Goal: Complete application form

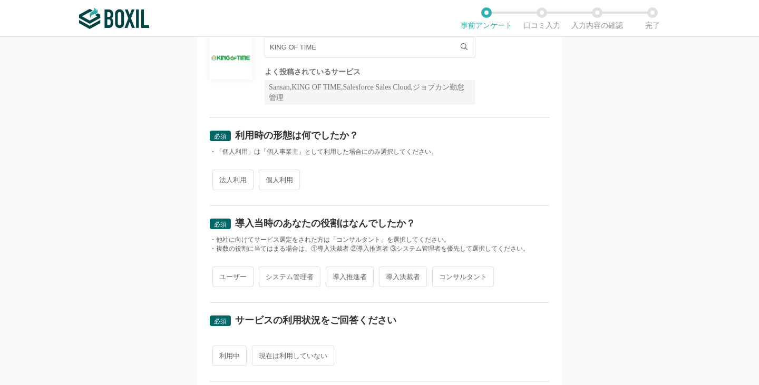
scroll to position [105, 0]
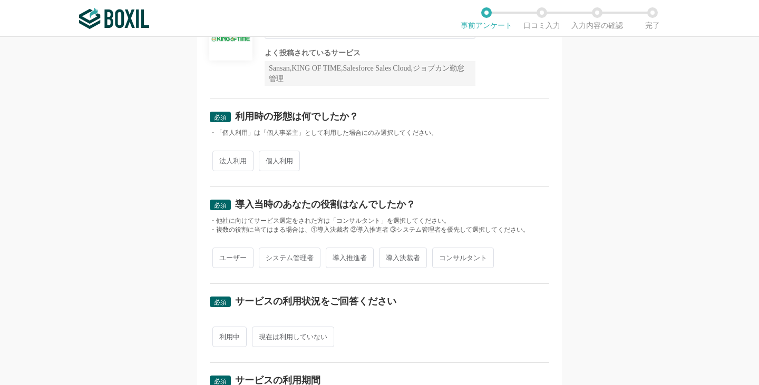
click at [235, 160] on span "法人利用" at bounding box center [233, 161] width 41 height 21
click at [222, 159] on input "法人利用" at bounding box center [218, 155] width 7 height 7
radio input "true"
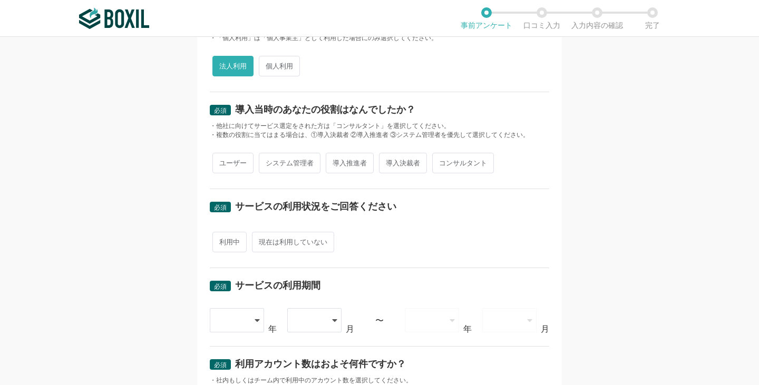
scroll to position [211, 0]
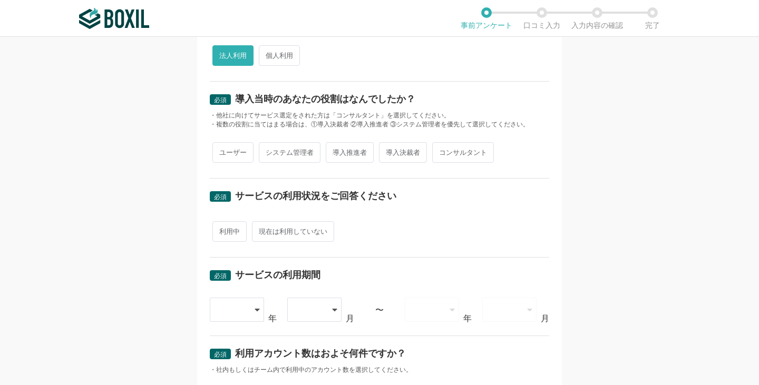
click at [285, 149] on span "システム管理者" at bounding box center [290, 152] width 62 height 21
click at [268, 149] on input "システム管理者" at bounding box center [265, 147] width 7 height 7
radio input "true"
click at [383, 150] on span "導入決裁者" at bounding box center [403, 152] width 48 height 21
click at [383, 150] on input "導入決裁者" at bounding box center [385, 147] width 7 height 7
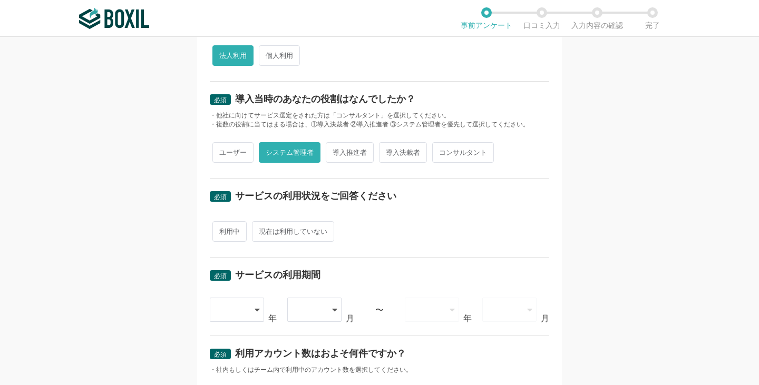
radio input "true"
radio input "false"
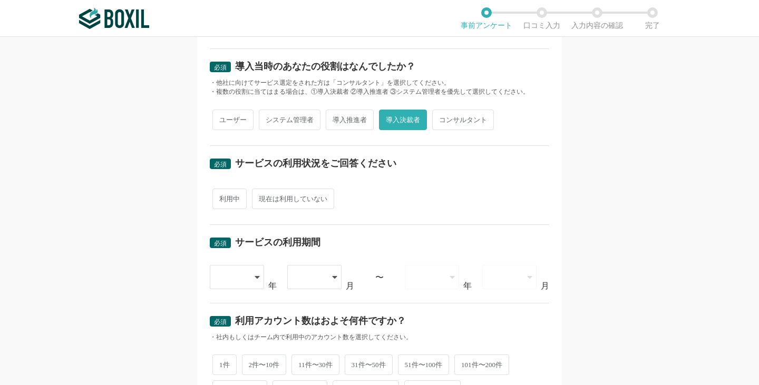
scroll to position [264, 0]
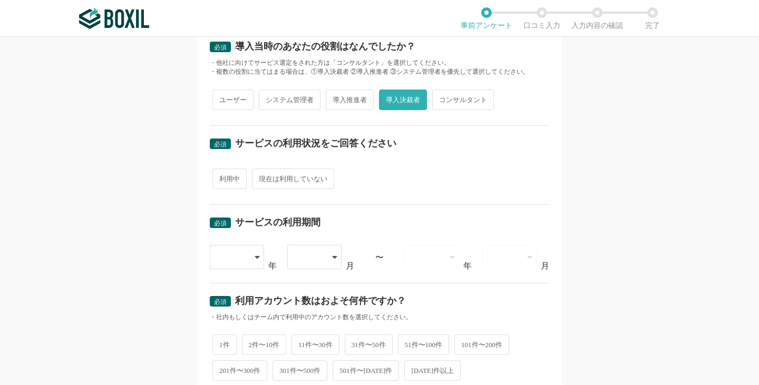
click at [223, 180] on span "利用中" at bounding box center [230, 179] width 34 height 21
click at [222, 177] on input "利用中" at bounding box center [218, 173] width 7 height 7
radio input "true"
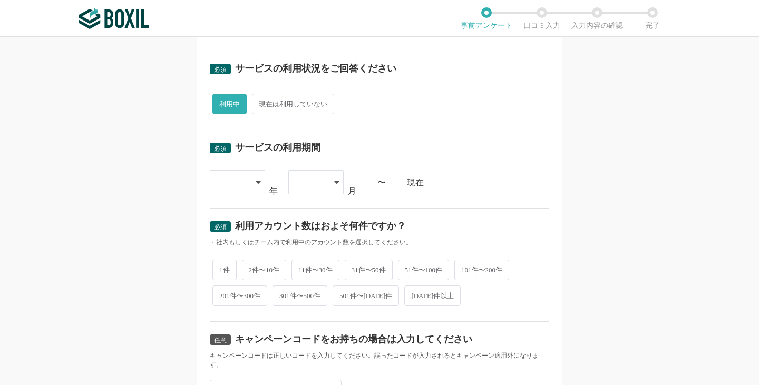
scroll to position [369, 0]
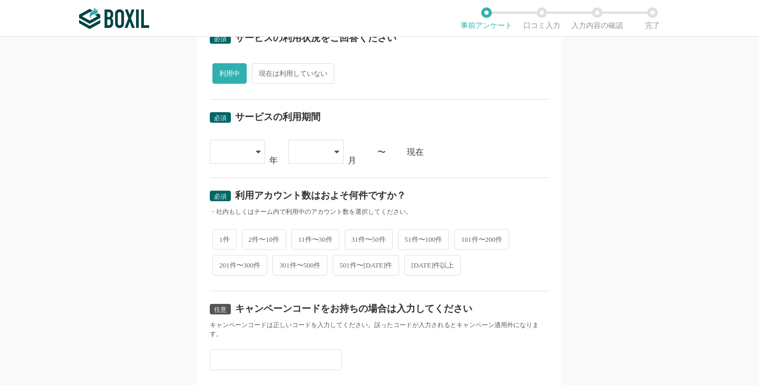
click at [233, 151] on div at bounding box center [232, 151] width 31 height 23
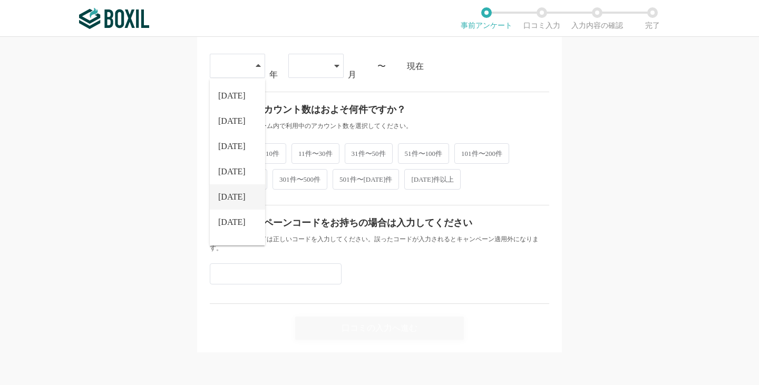
scroll to position [120, 0]
click at [233, 221] on li "[DATE]" at bounding box center [237, 228] width 55 height 25
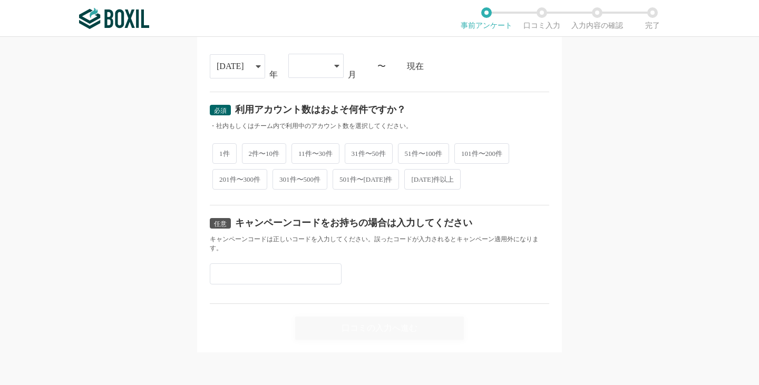
click at [317, 65] on div at bounding box center [310, 65] width 31 height 23
click at [310, 171] on li "06" at bounding box center [315, 169] width 55 height 25
click at [180, 169] on div "必須 口コミを投稿するサービスを選択してください KING OF TIME KING OF TIME for ビジネスプラス KING OF TIME セコム…" at bounding box center [379, 211] width 759 height 349
click at [477, 151] on span "101件〜200件" at bounding box center [482, 152] width 55 height 21
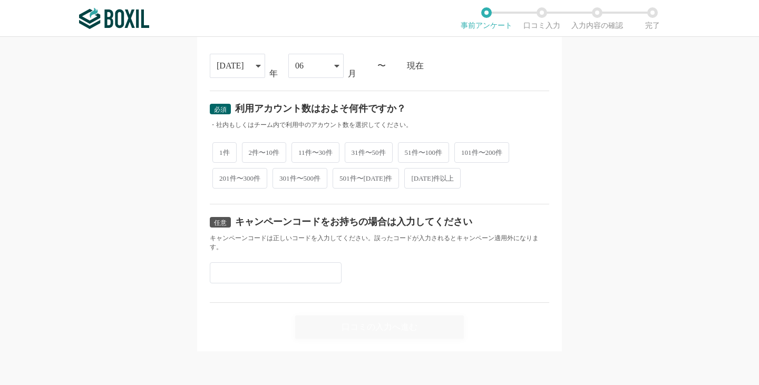
click at [464, 151] on input "101件〜200件" at bounding box center [460, 147] width 7 height 7
radio input "true"
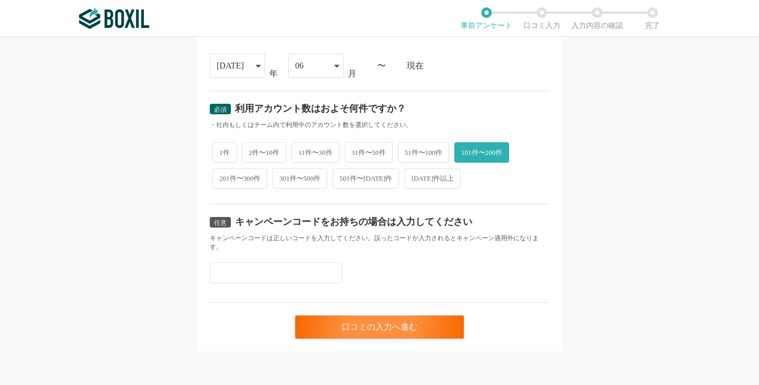
click at [469, 240] on div "キャンペーンコードは正しいコードを入力してください。誤ったコードが入力されるとキャンペーン適用外になります。" at bounding box center [380, 243] width 340 height 18
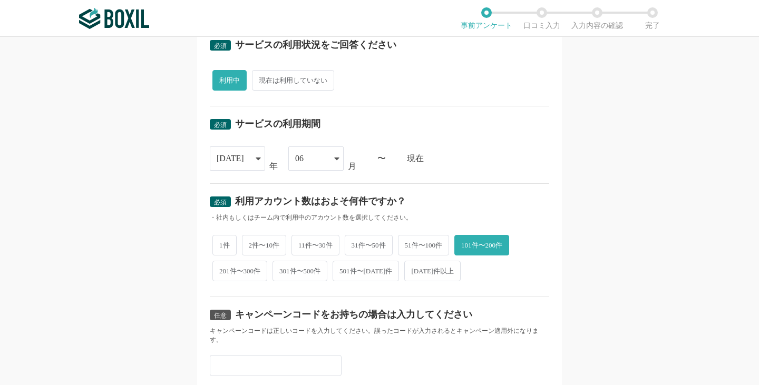
scroll to position [350, 0]
